Goal: Task Accomplishment & Management: Use online tool/utility

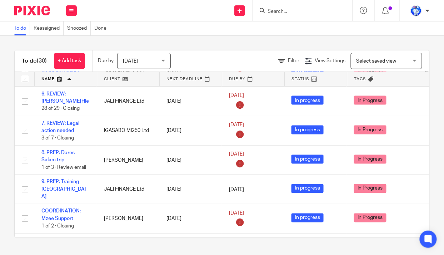
scroll to position [260, 0]
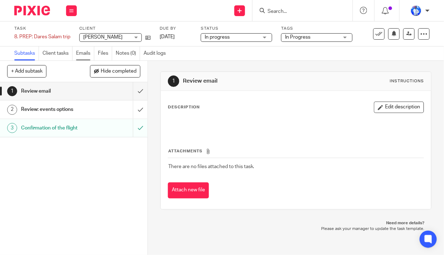
click at [86, 52] on link "Emails" at bounding box center [85, 53] width 18 height 14
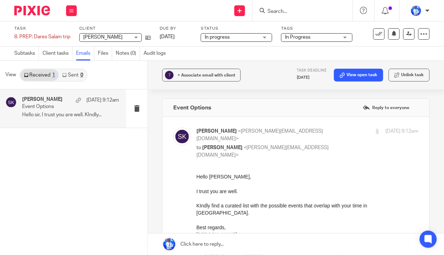
scroll to position [97, 0]
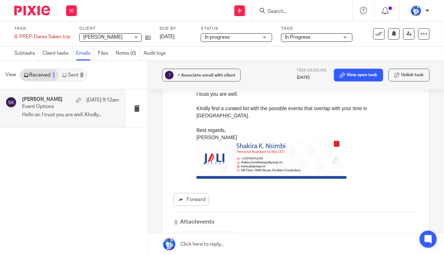
click at [193, 237] on span "Event Options" at bounding box center [197, 239] width 24 height 4
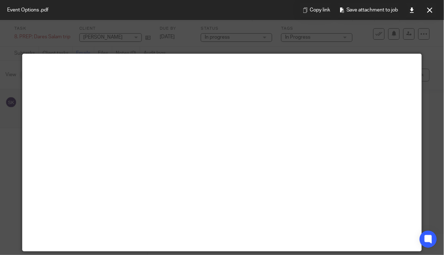
click at [150, 49] on div at bounding box center [222, 127] width 444 height 255
